Goal: Transaction & Acquisition: Book appointment/travel/reservation

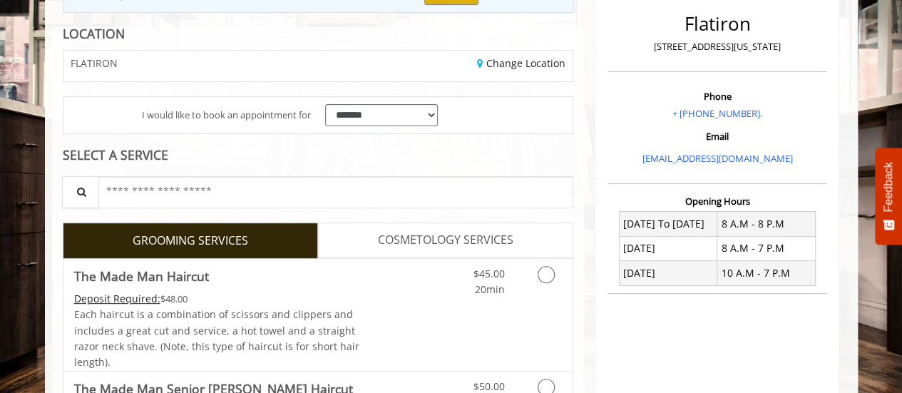
scroll to position [214, 0]
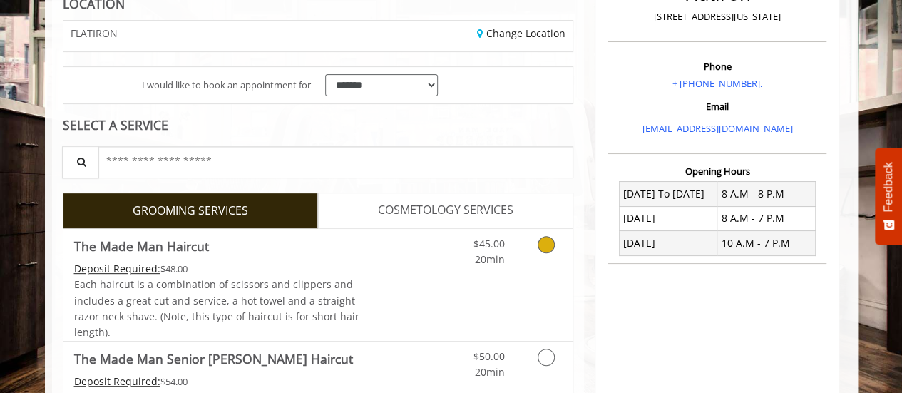
click at [541, 242] on icon "Grooming services" at bounding box center [546, 244] width 17 height 17
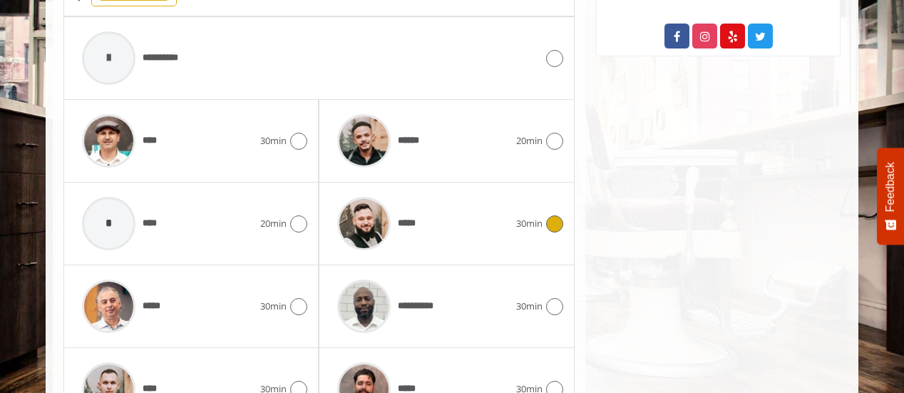
scroll to position [685, 0]
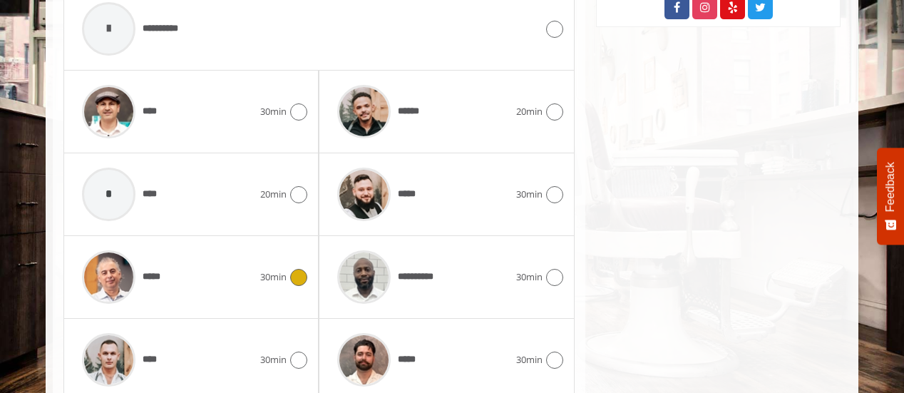
click at [294, 273] on icon at bounding box center [298, 277] width 17 height 17
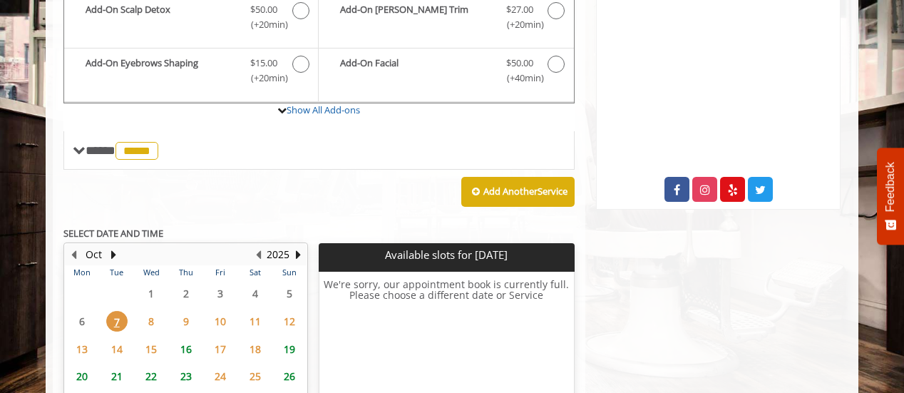
scroll to position [542, 0]
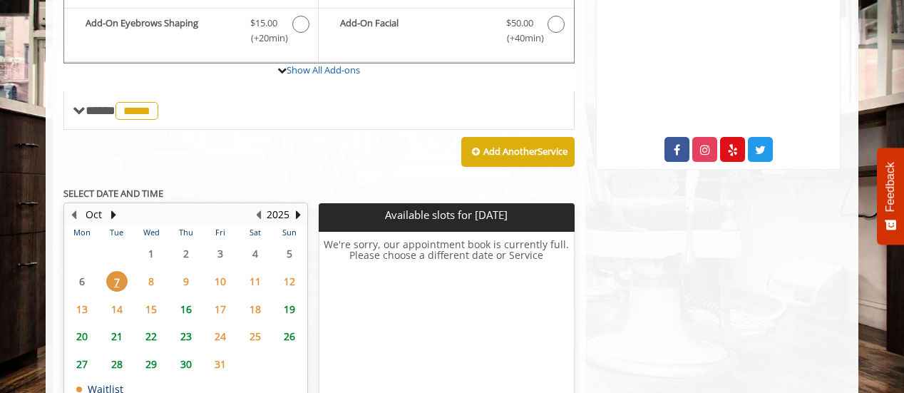
click at [188, 305] on span "16" at bounding box center [185, 309] width 21 height 21
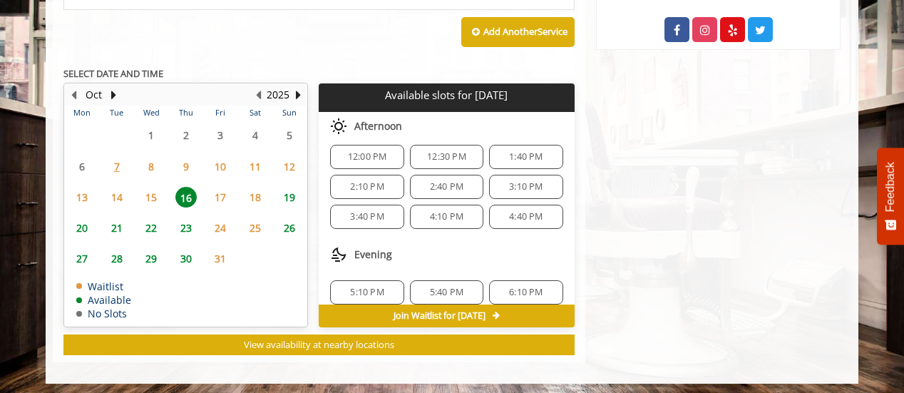
scroll to position [180, 0]
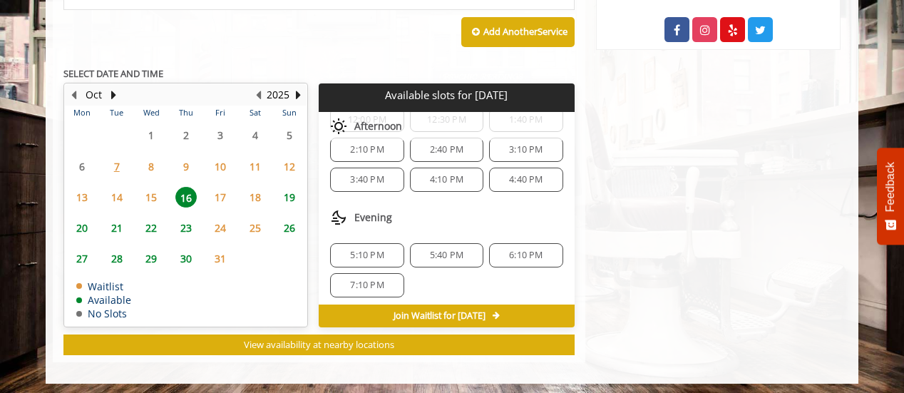
click at [517, 250] on span "6:10 PM" at bounding box center [526, 255] width 34 height 11
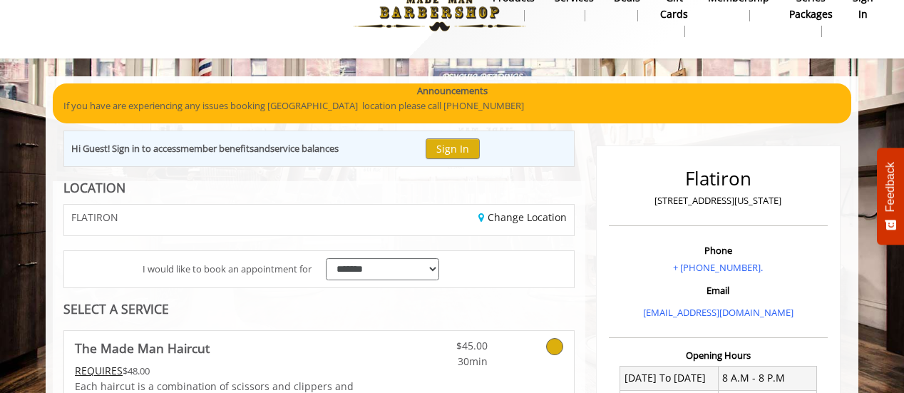
scroll to position [0, 0]
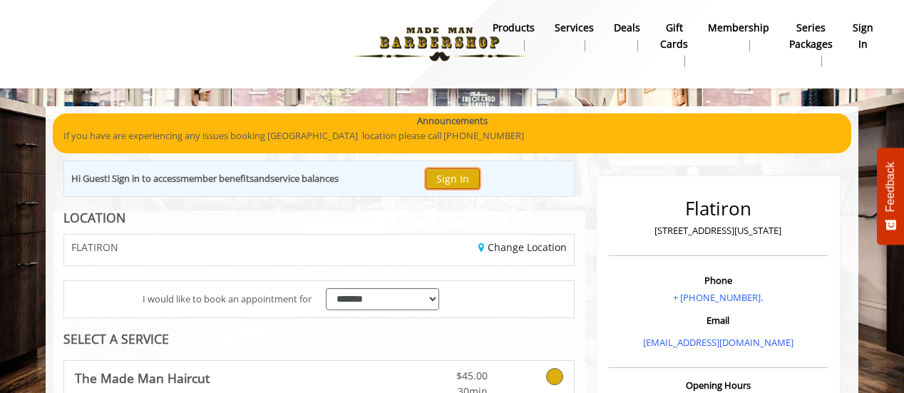
click at [465, 178] on button "Sign In" at bounding box center [453, 178] width 54 height 21
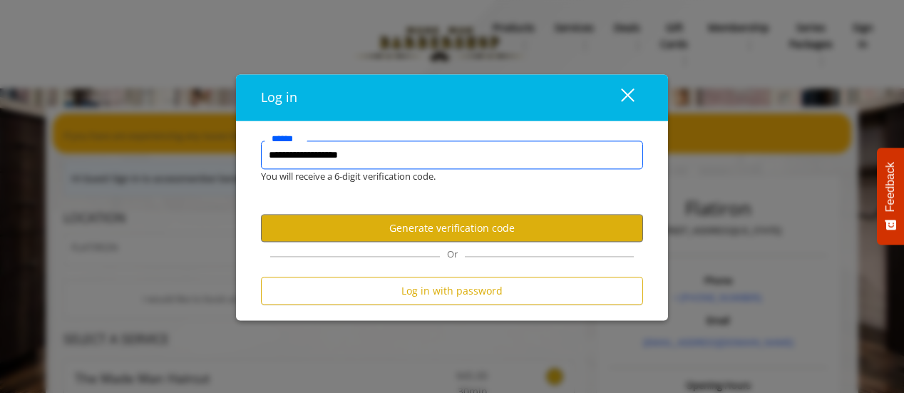
type input "**********"
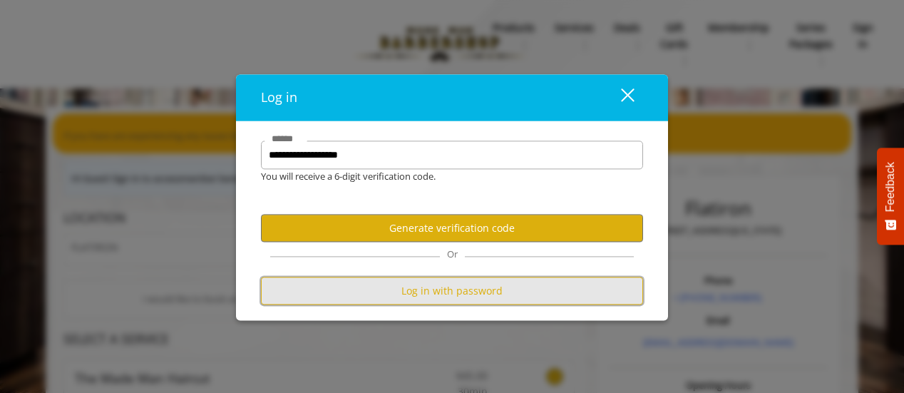
click at [421, 297] on button "Log in with password" at bounding box center [452, 291] width 382 height 28
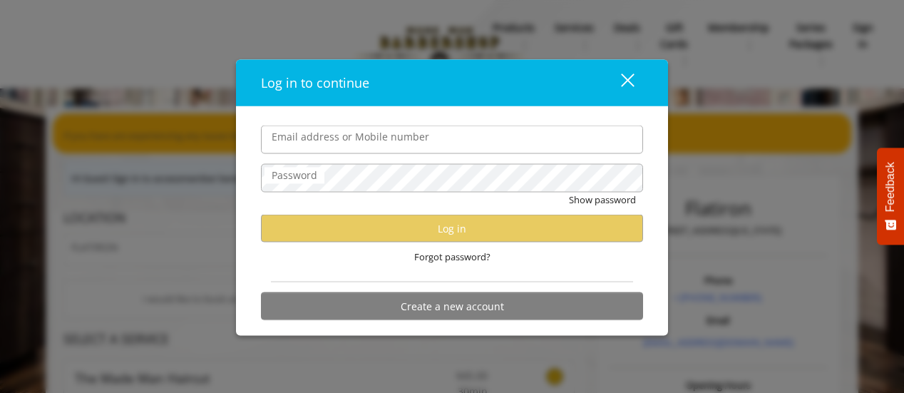
click at [284, 176] on label "Password" at bounding box center [295, 176] width 60 height 16
click at [325, 143] on label "Email address or Mobile number" at bounding box center [351, 137] width 172 height 16
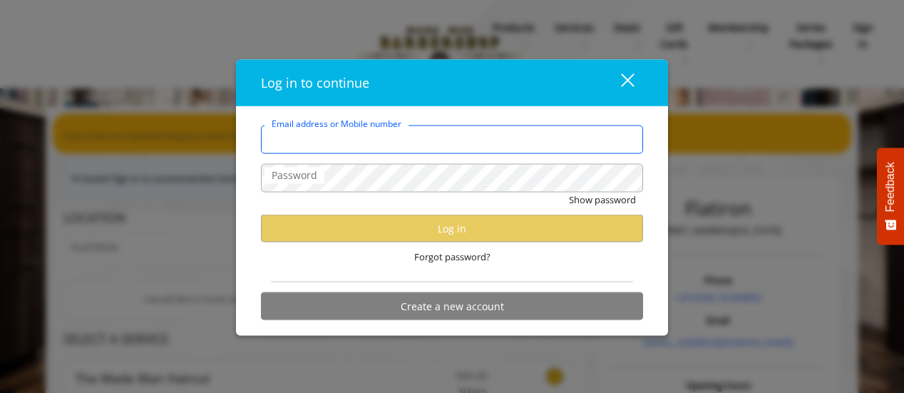
click at [325, 143] on input "Email address or Mobile number" at bounding box center [452, 140] width 382 height 29
type input "**********"
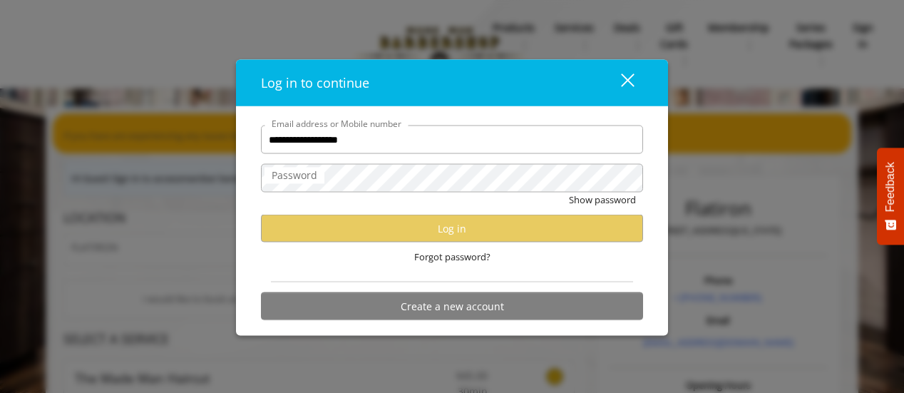
click at [302, 179] on label "Password" at bounding box center [295, 176] width 60 height 16
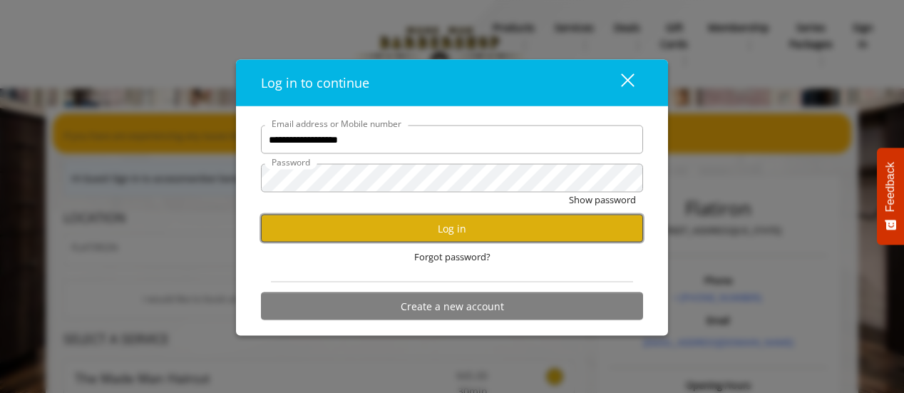
click at [437, 223] on button "Log in" at bounding box center [452, 229] width 382 height 28
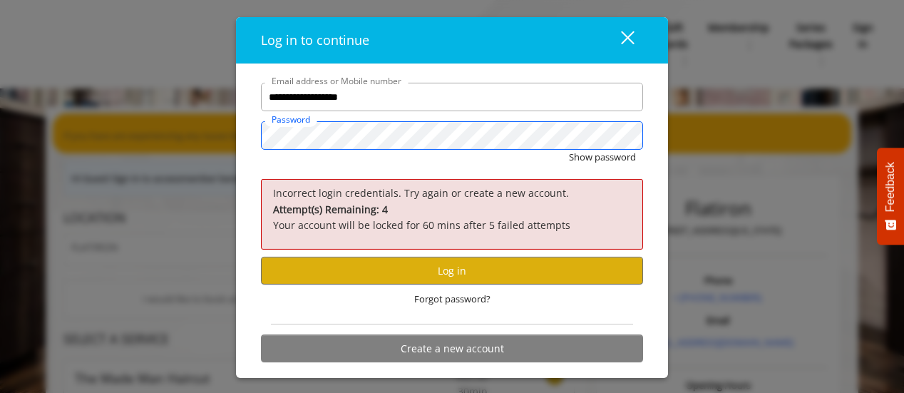
click at [109, 114] on div "**********" at bounding box center [452, 196] width 904 height 393
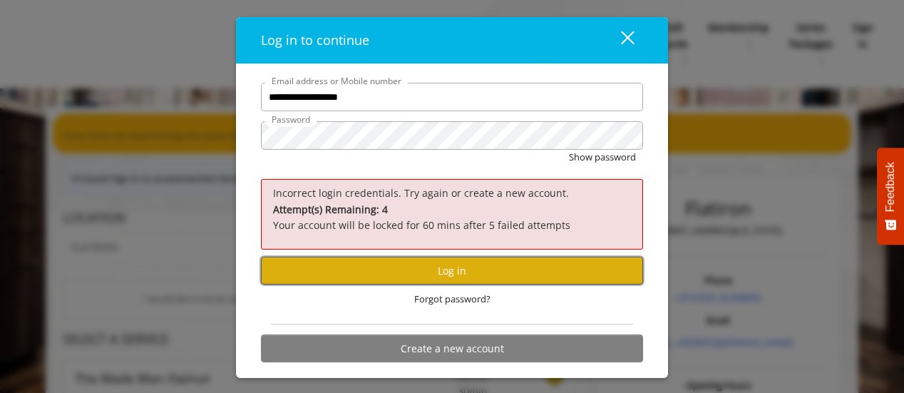
click at [453, 269] on button "Log in" at bounding box center [452, 271] width 382 height 28
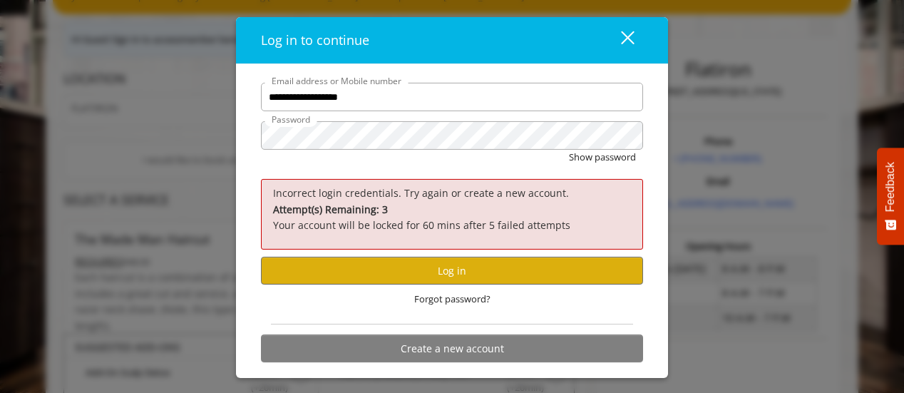
scroll to position [143, 0]
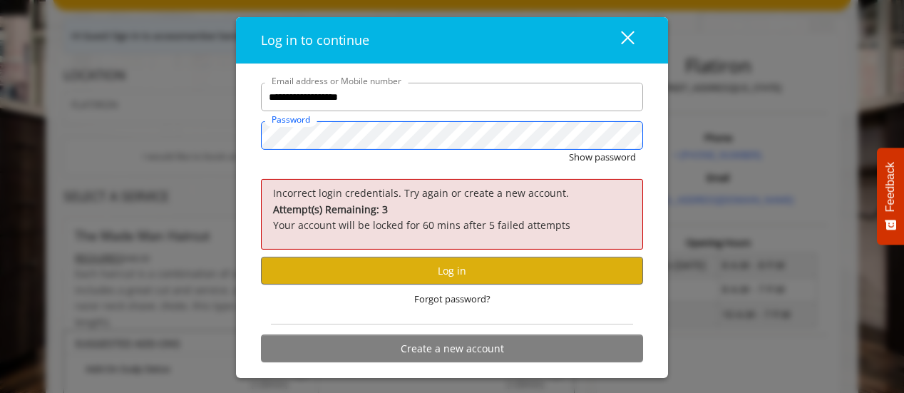
click at [238, 149] on div "**********" at bounding box center [452, 221] width 432 height 314
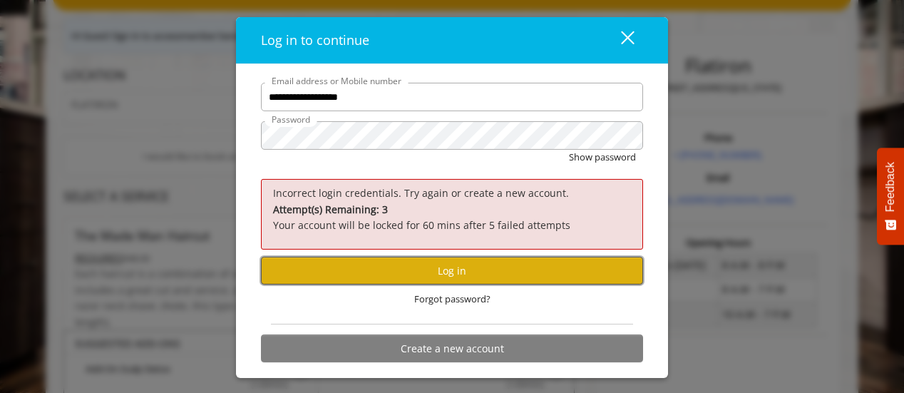
click at [451, 267] on button "Log in" at bounding box center [452, 271] width 382 height 28
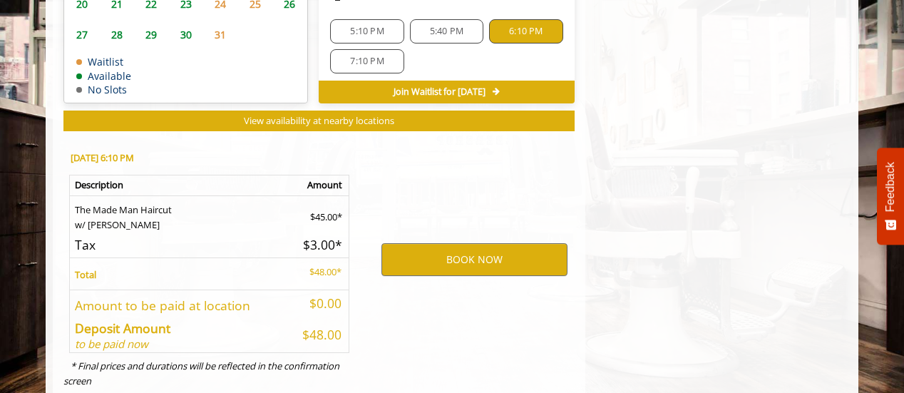
scroll to position [856, 0]
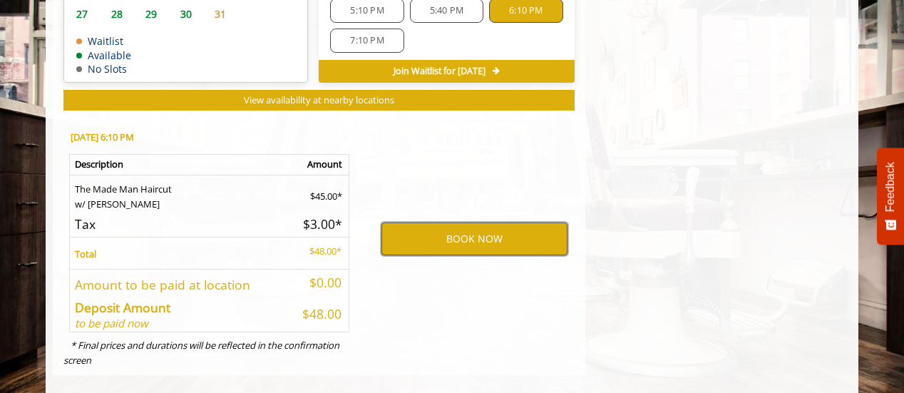
click at [466, 236] on button "BOOK NOW" at bounding box center [475, 239] width 186 height 33
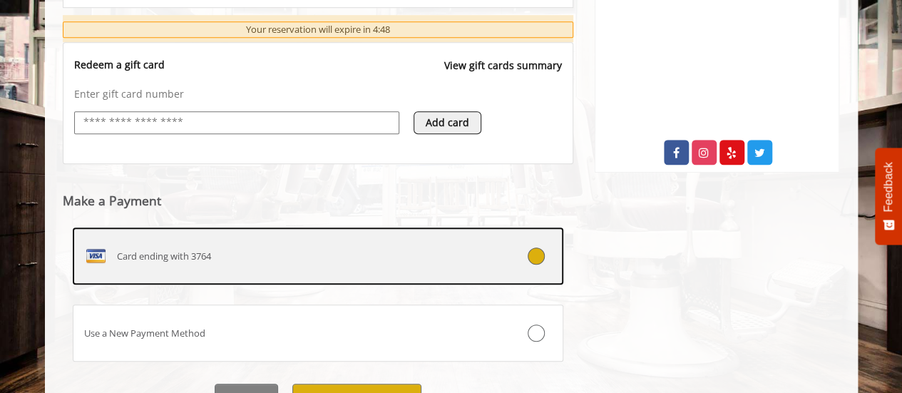
scroll to position [605, 0]
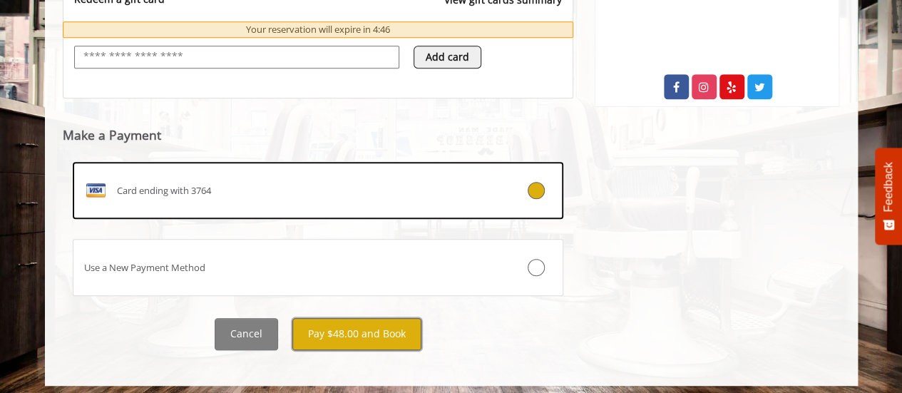
click at [331, 336] on button "Pay $48.00 and Book" at bounding box center [356, 334] width 129 height 32
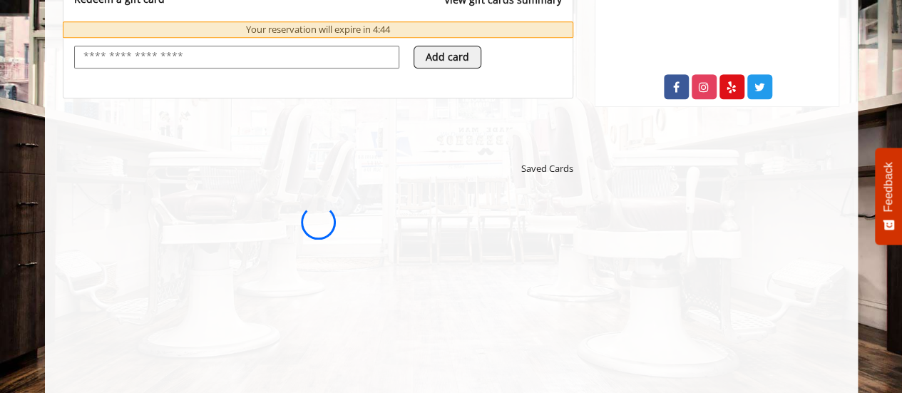
scroll to position [0, 0]
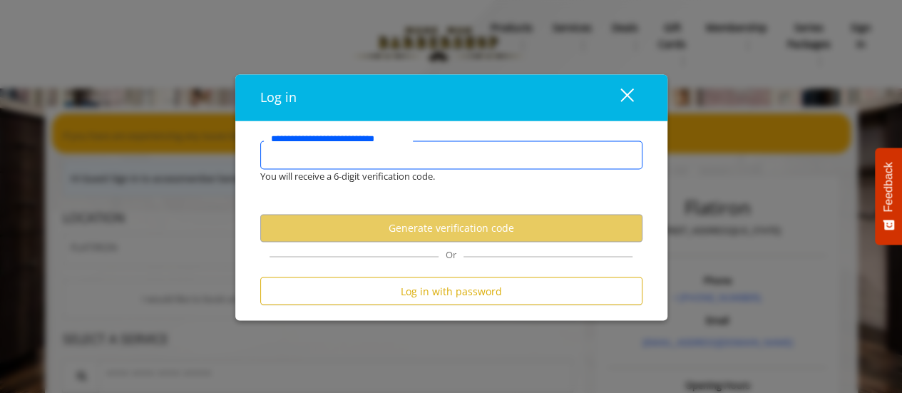
click at [275, 159] on input "**********" at bounding box center [451, 155] width 382 height 29
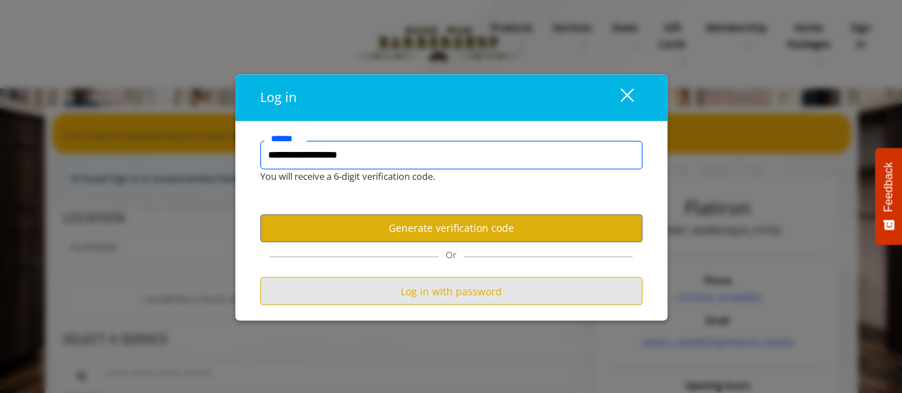
type input "**********"
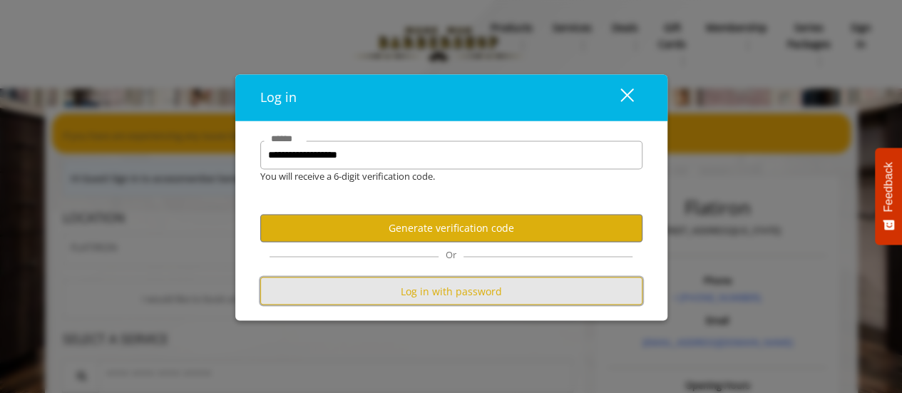
click at [437, 290] on button "Log in with password" at bounding box center [451, 291] width 382 height 28
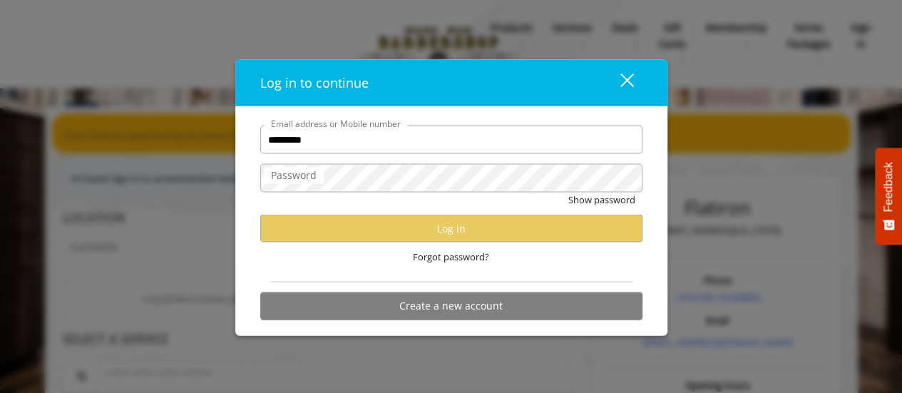
type input "**********"
click at [275, 175] on label "Password" at bounding box center [294, 176] width 60 height 16
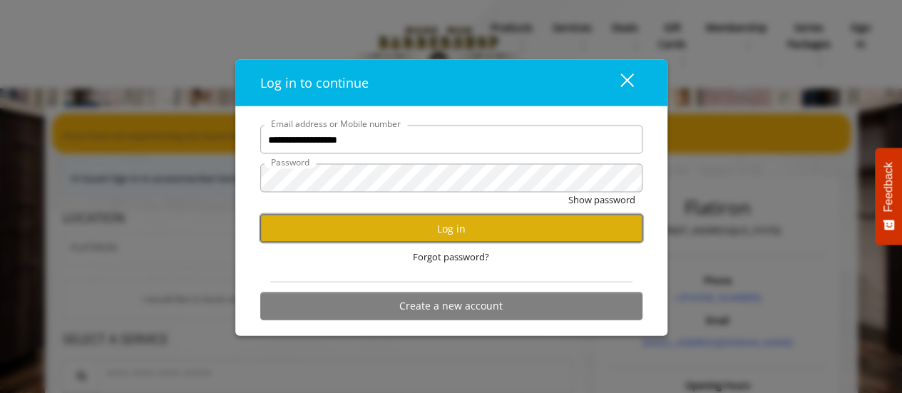
click at [444, 228] on button "Log in" at bounding box center [451, 229] width 382 height 28
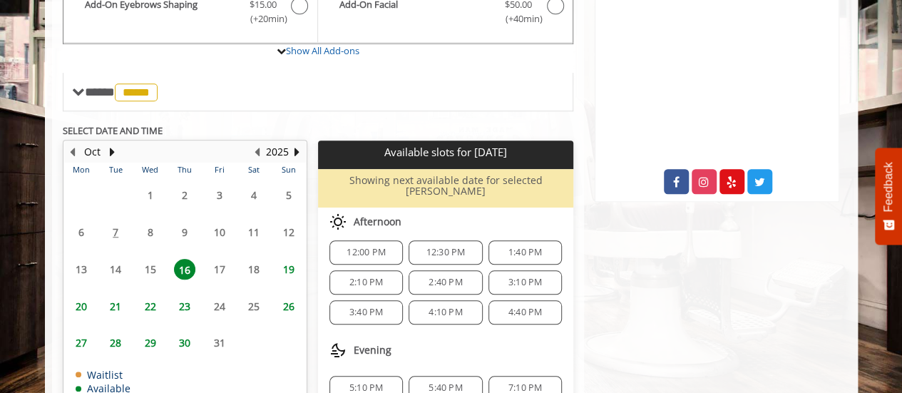
scroll to position [150, 0]
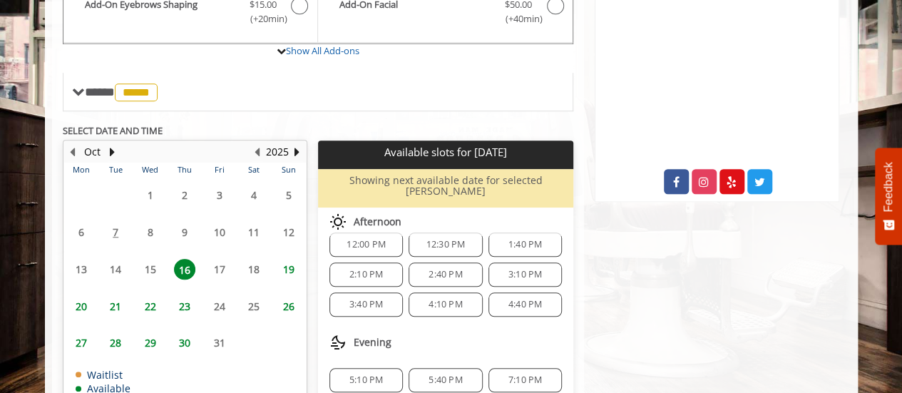
click at [287, 259] on span "19" at bounding box center [288, 269] width 21 height 21
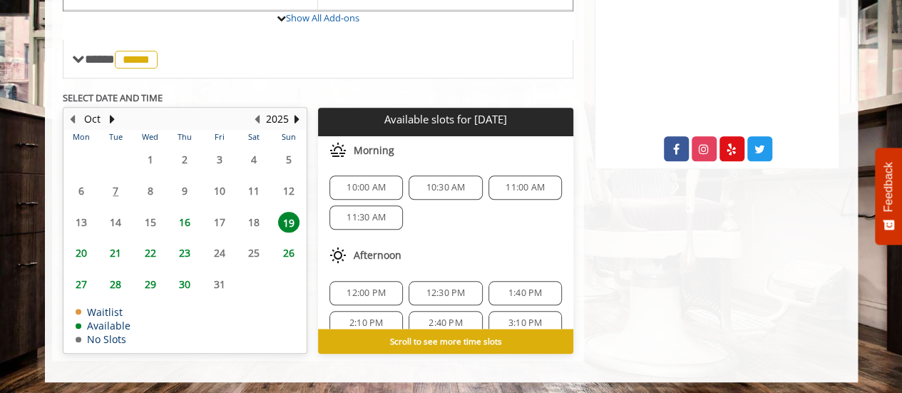
scroll to position [0, 0]
click at [435, 291] on span "12:30 PM" at bounding box center [446, 293] width 39 height 11
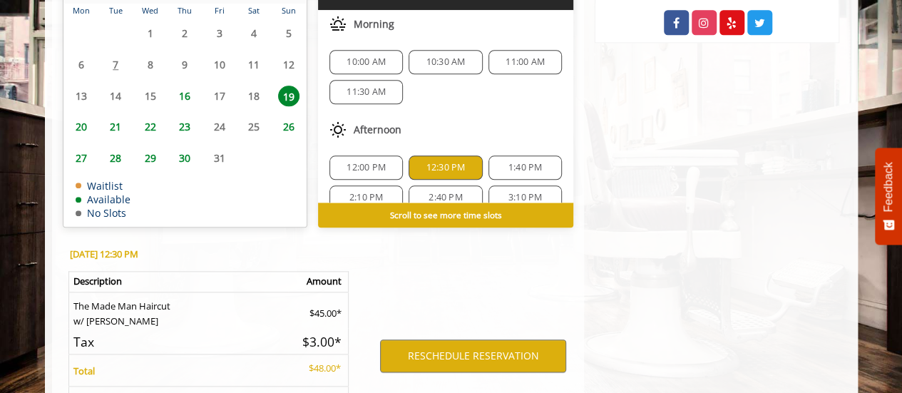
scroll to position [800, 0]
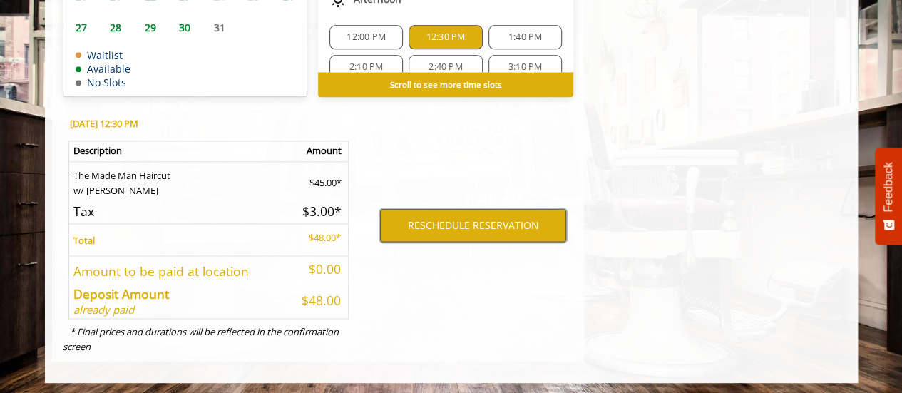
click at [463, 228] on button "RESCHEDULE RESERVATION" at bounding box center [473, 225] width 186 height 33
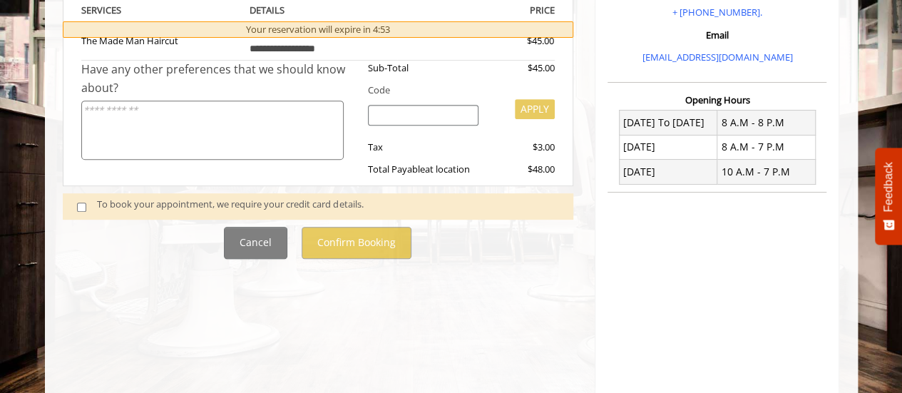
scroll to position [352, 0]
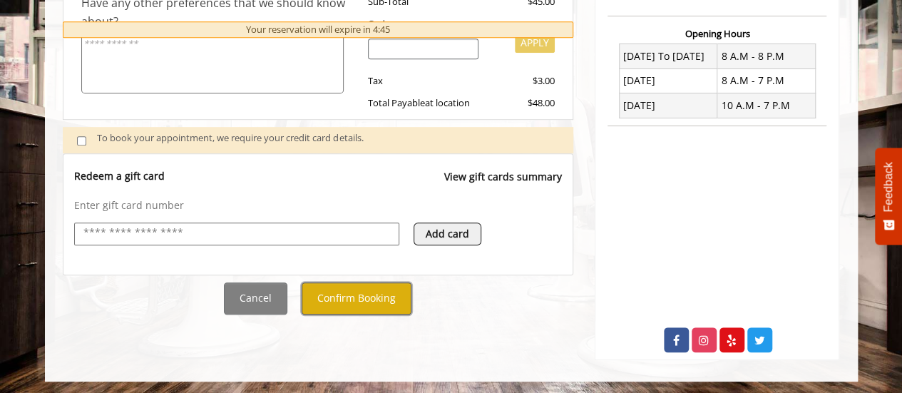
click at [347, 293] on button "Confirm Booking" at bounding box center [357, 298] width 110 height 32
